Goal: Task Accomplishment & Management: Manage account settings

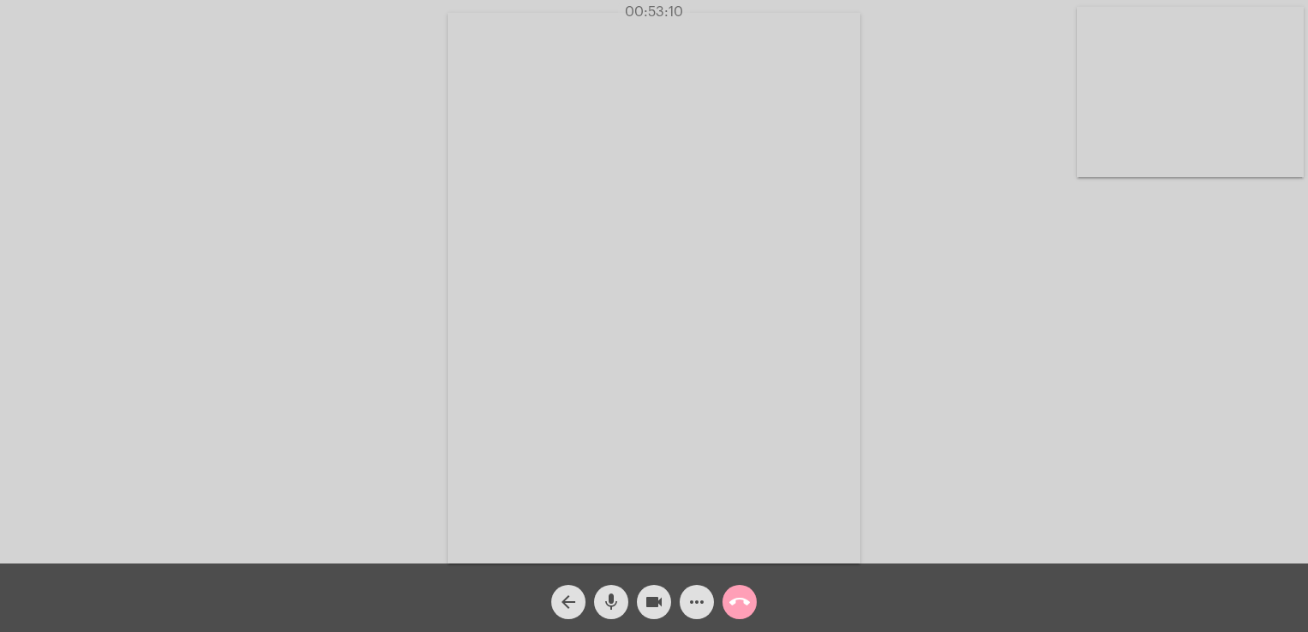
click at [741, 587] on span "call_end" at bounding box center [739, 602] width 21 height 34
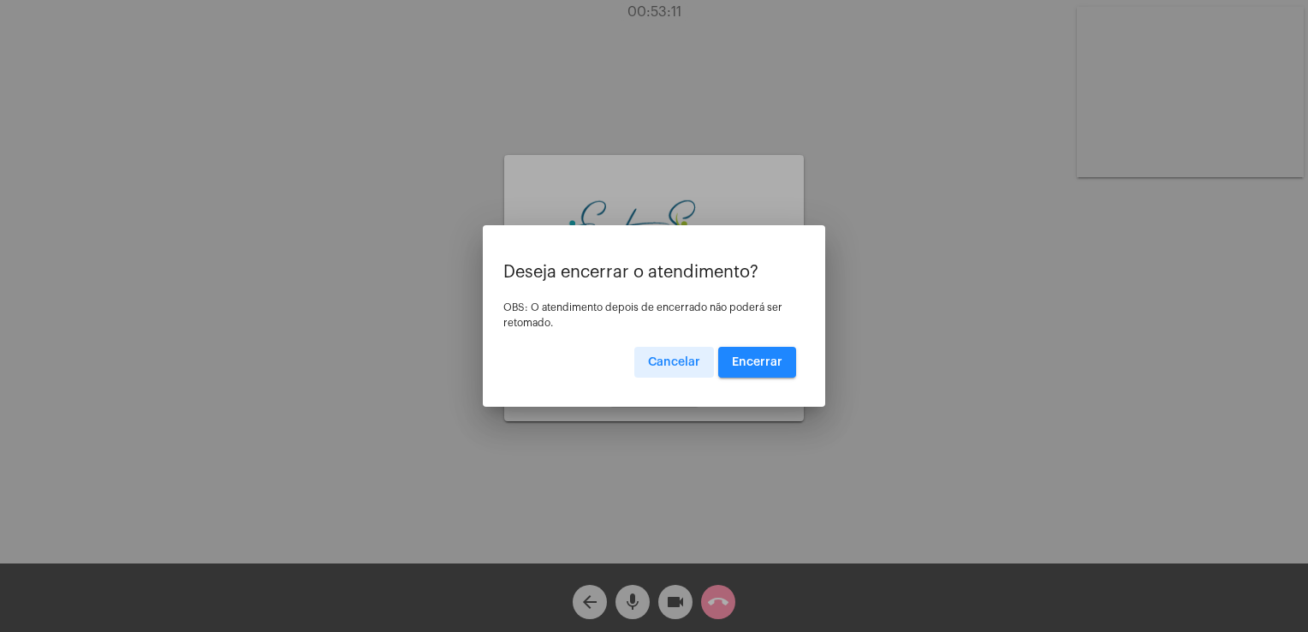
click at [747, 371] on button "Encerrar" at bounding box center [757, 362] width 78 height 31
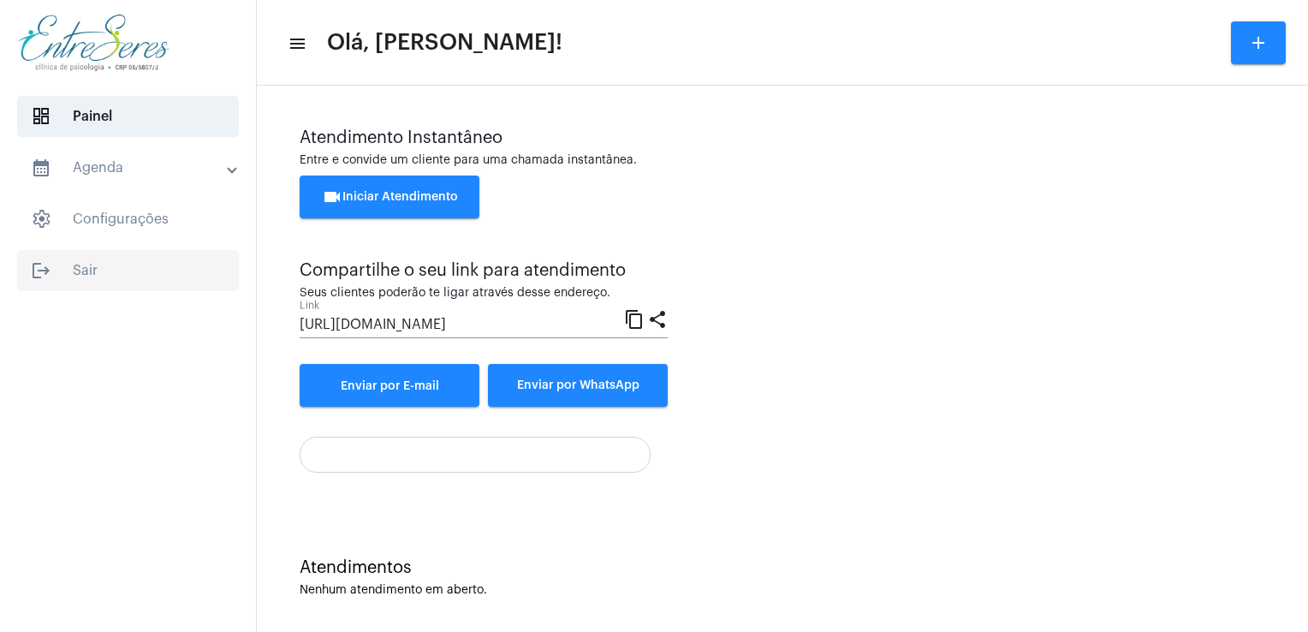
click at [111, 272] on span "logout Sair" at bounding box center [128, 270] width 222 height 41
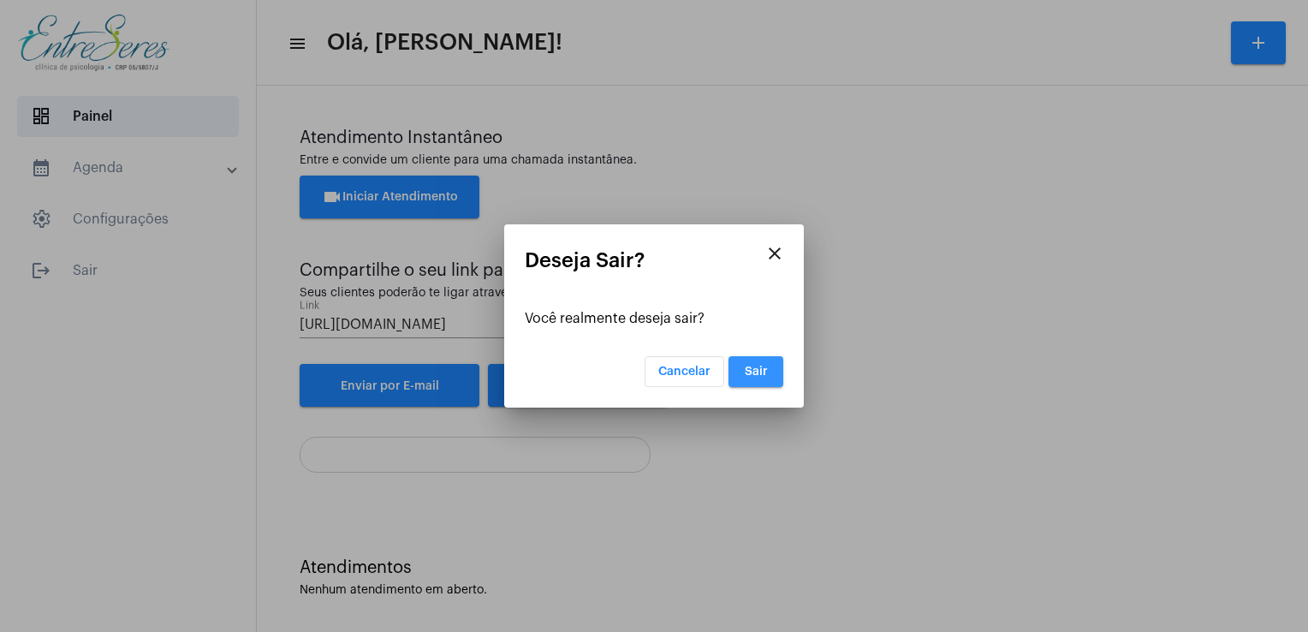
click at [760, 366] on span "Sair" at bounding box center [756, 372] width 23 height 12
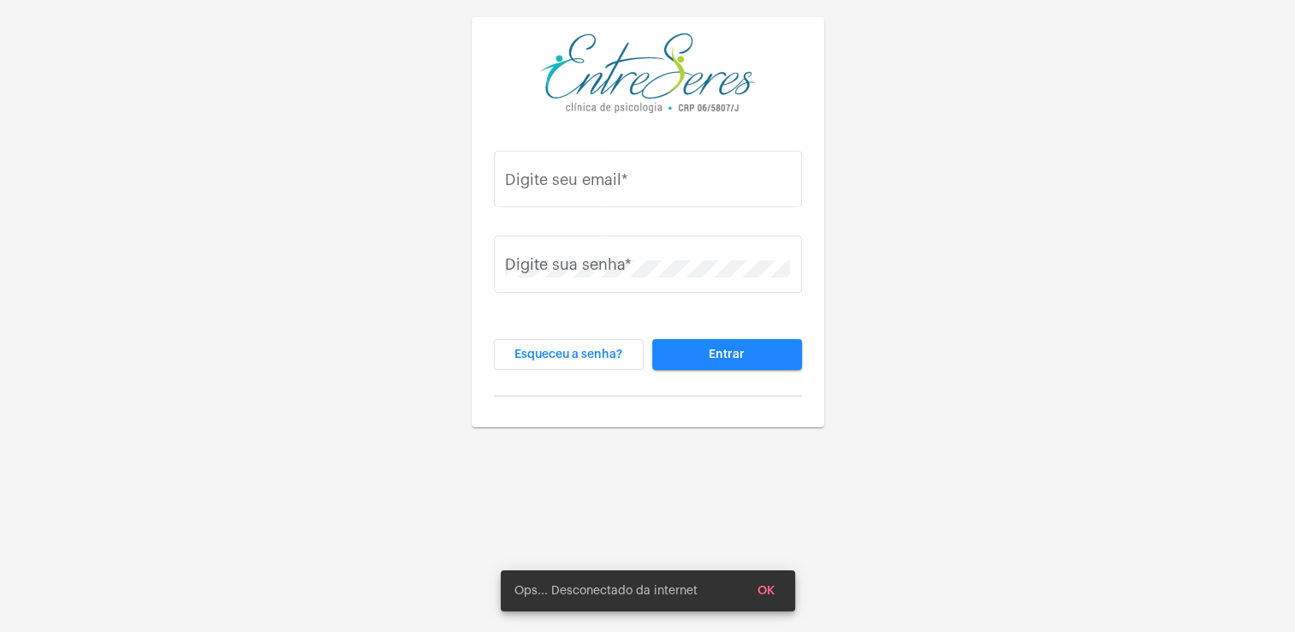
type input "[PERSON_NAME][EMAIL_ADDRESS][DOMAIN_NAME]"
